Goal: Browse casually: Explore the website without a specific task or goal

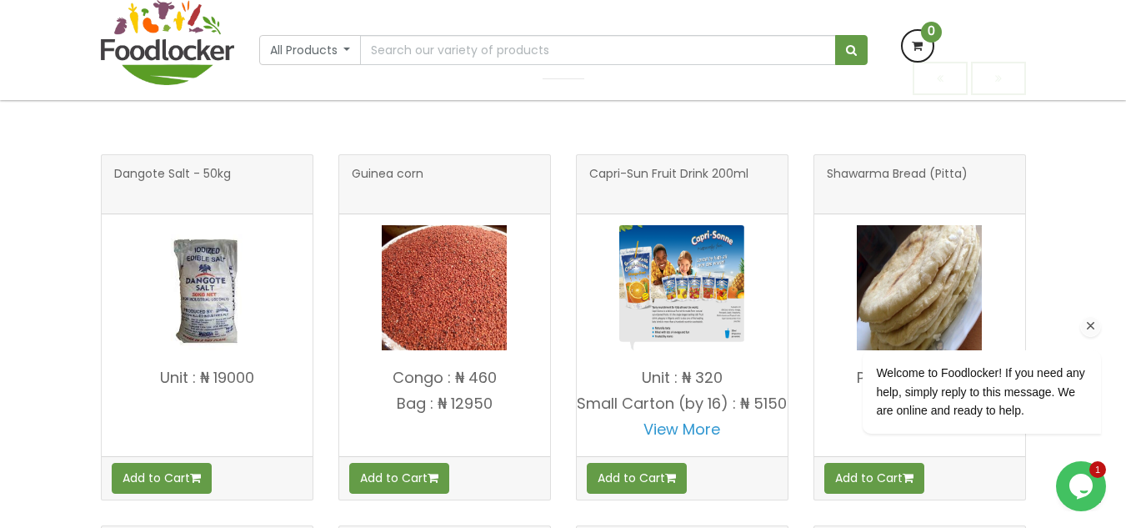
click at [1094, 323] on icon "Chat attention grabber" at bounding box center [1091, 325] width 15 height 15
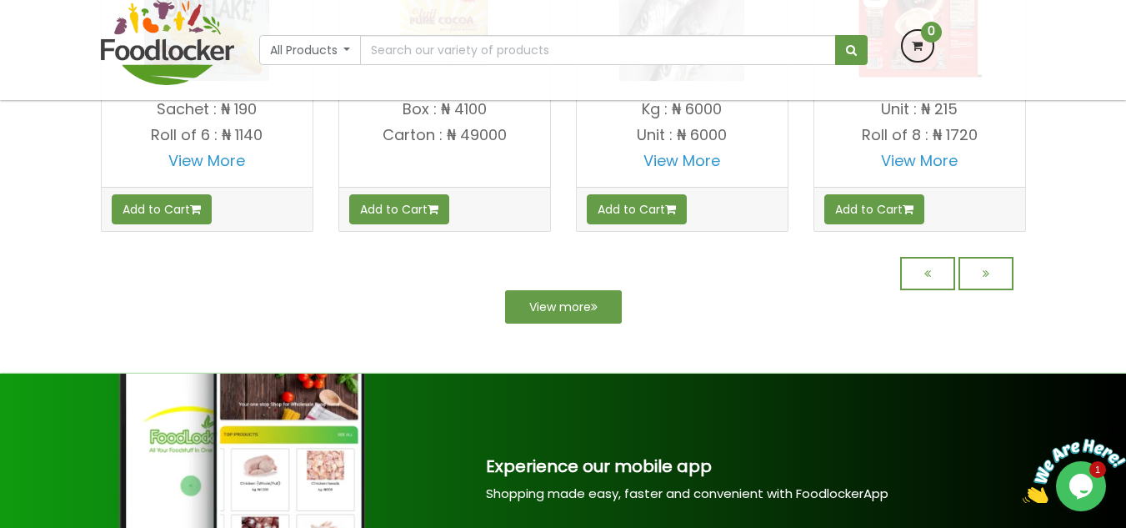
scroll to position [1584, 0]
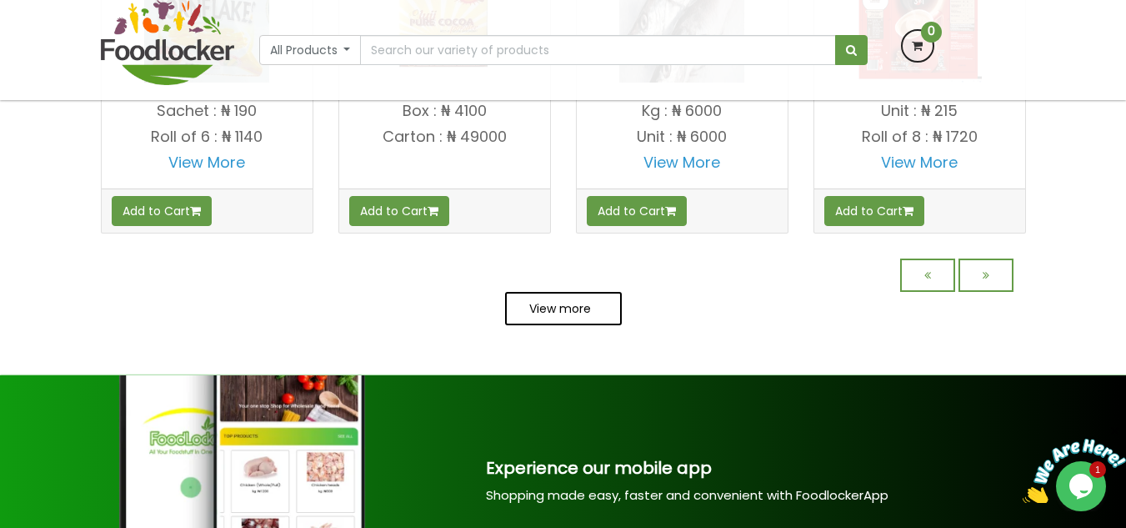
click at [593, 314] on icon at bounding box center [594, 309] width 7 height 12
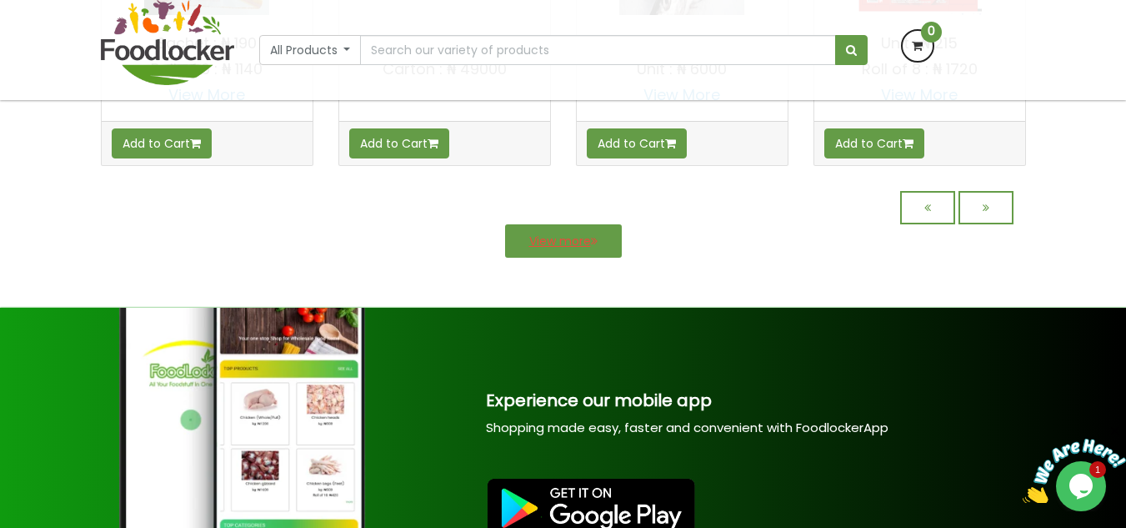
scroll to position [1654, 0]
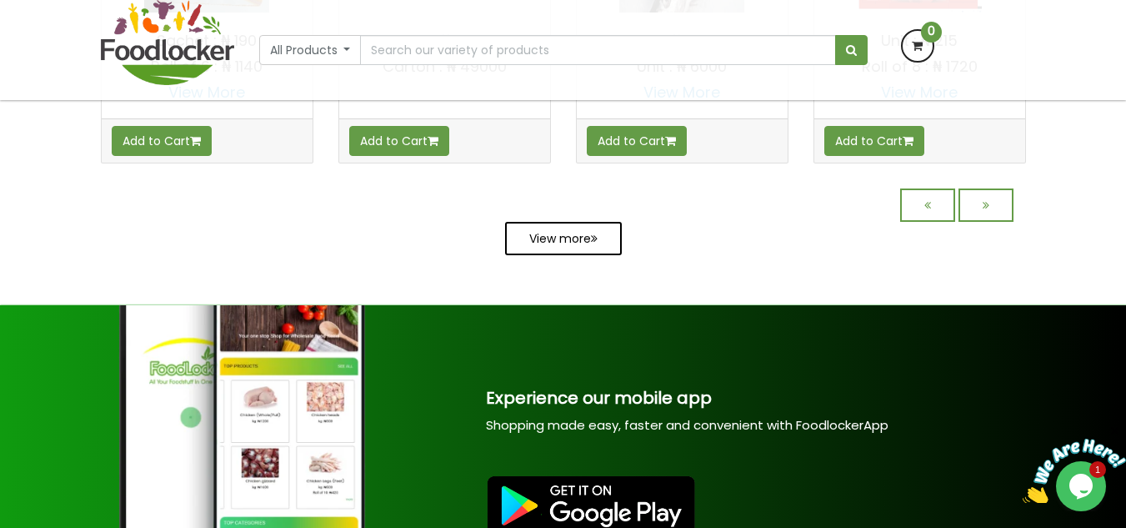
click at [550, 249] on link "View more" at bounding box center [563, 238] width 117 height 33
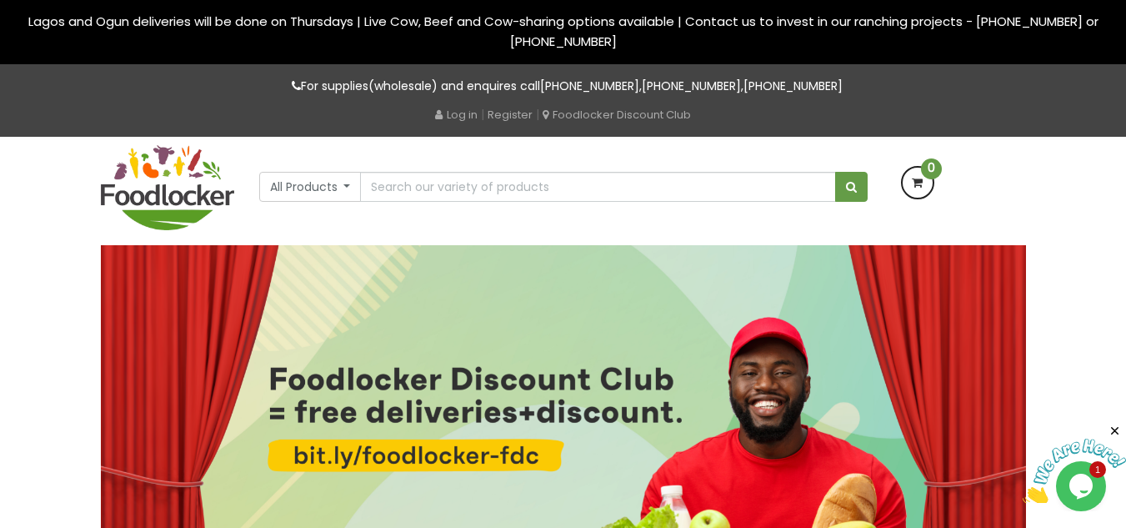
scroll to position [0, 0]
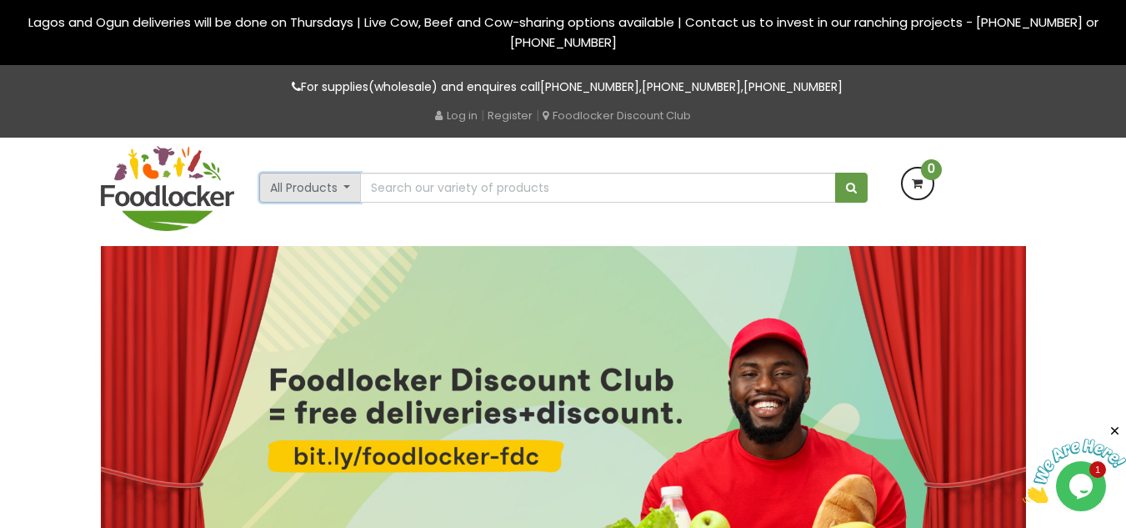
click at [339, 185] on button "All Products" at bounding box center [310, 188] width 103 height 30
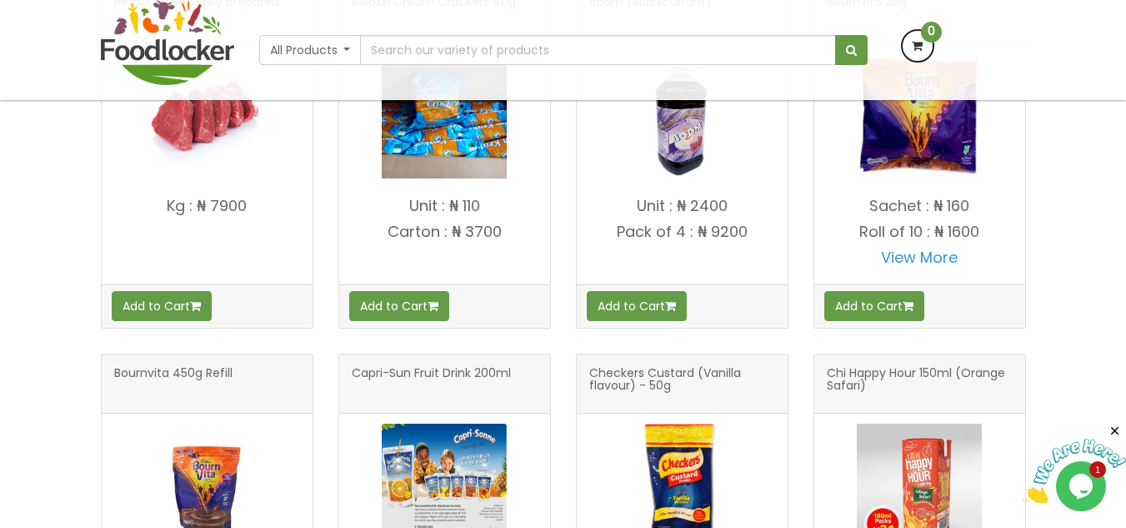
scroll to position [1948, 0]
